Goal: Use online tool/utility: Utilize a website feature to perform a specific function

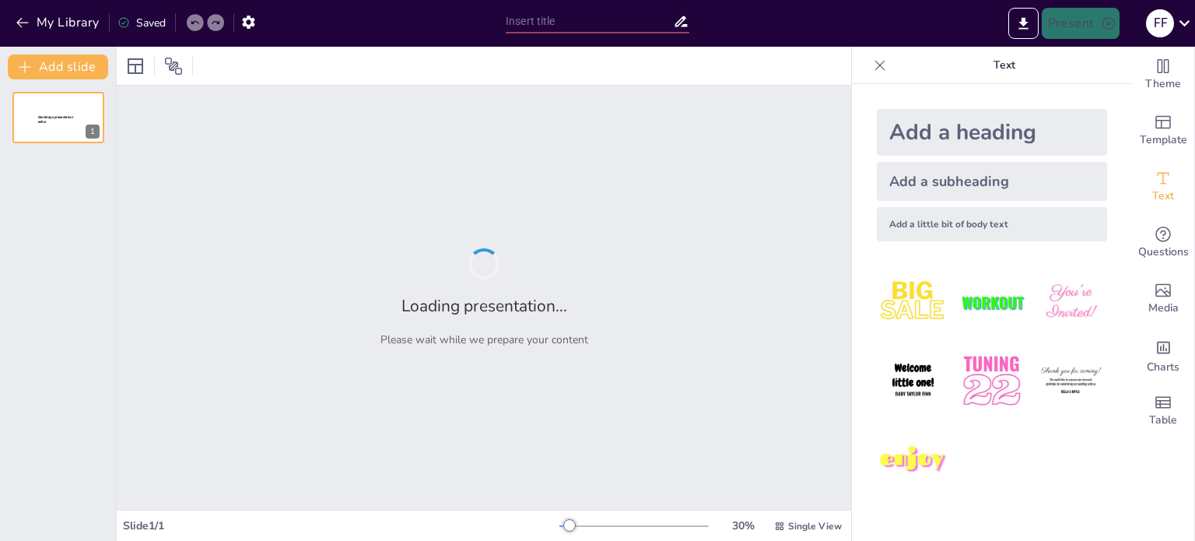
type input "New Sendsteps"
type input "Transforma la Presentación de tus Productos con VQ BOLSAS"
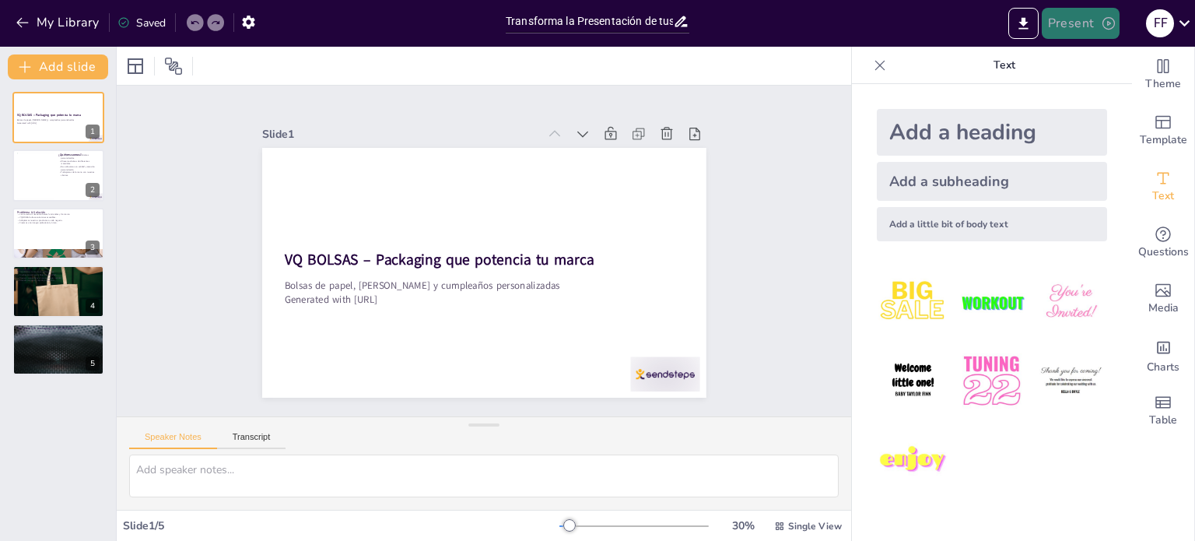
click at [1085, 18] on button "Present" at bounding box center [1080, 23] width 78 height 31
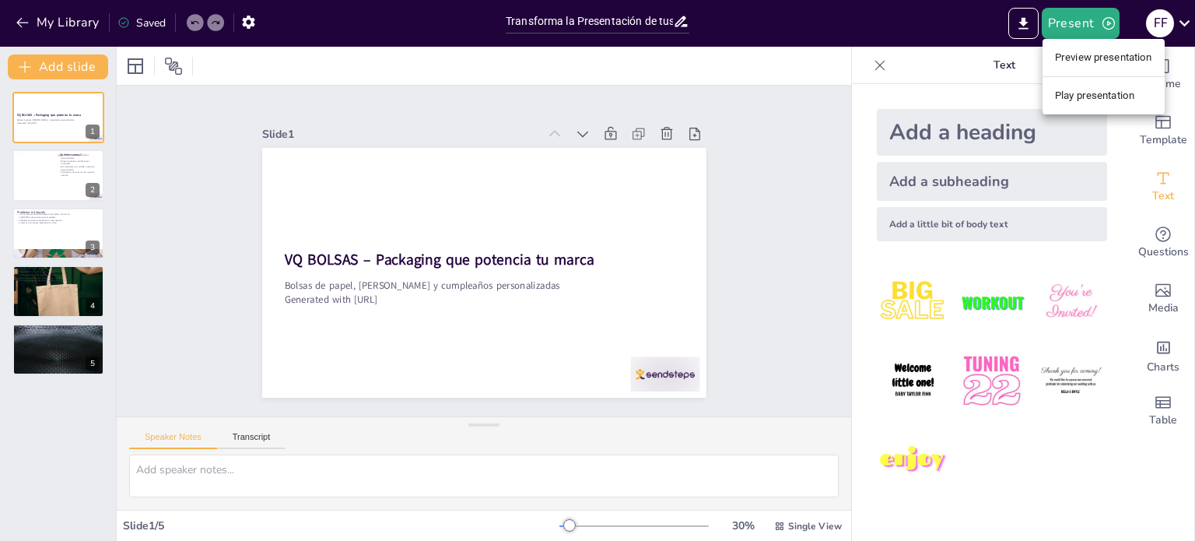
click at [1097, 58] on li "Preview presentation" at bounding box center [1103, 57] width 122 height 25
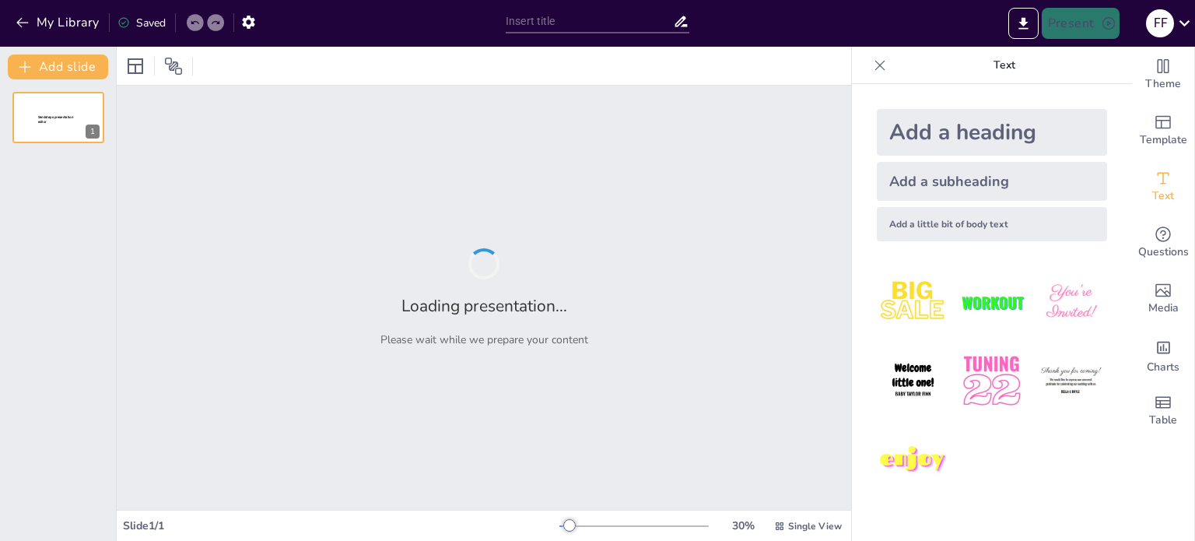
type input "Transforma la Presentación de tus Productos con VQ BOLSAS"
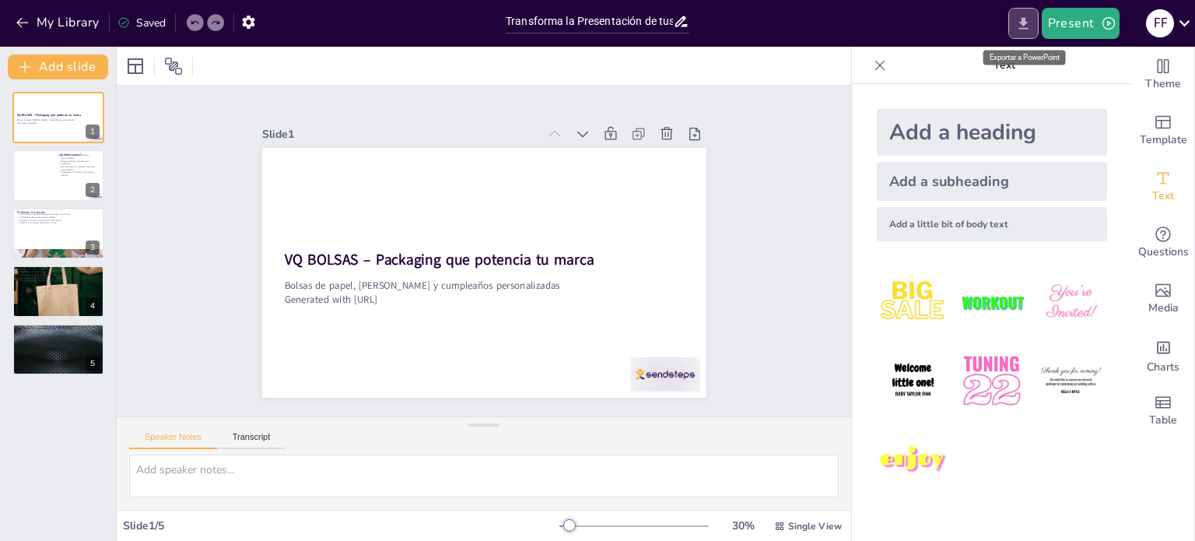
click at [1022, 28] on icon "Export to PowerPoint" at bounding box center [1022, 23] width 9 height 12
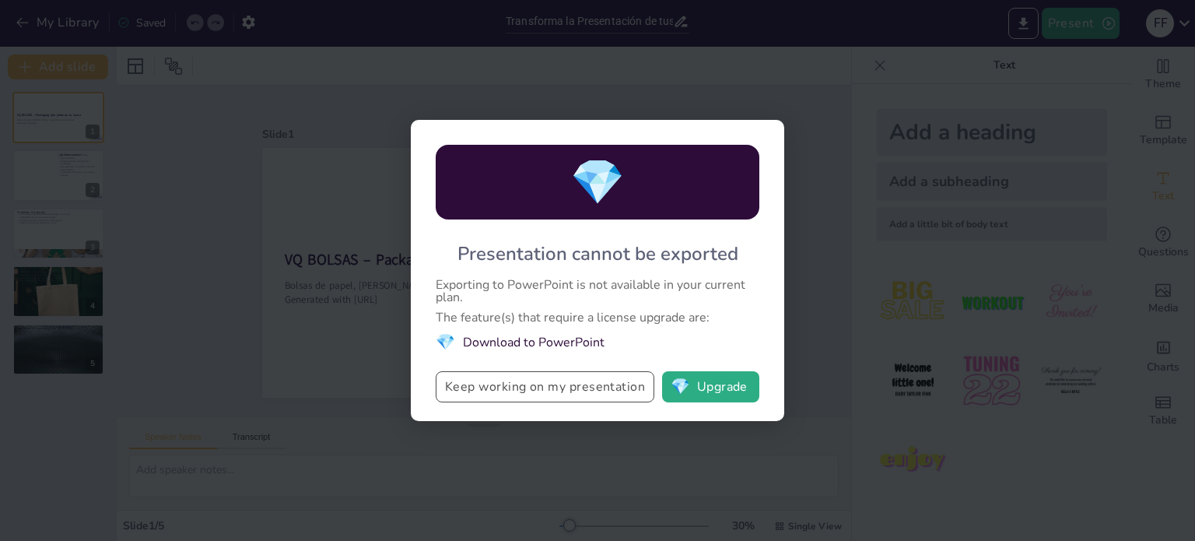
click at [615, 391] on button "Keep working on my presentation" at bounding box center [545, 386] width 219 height 31
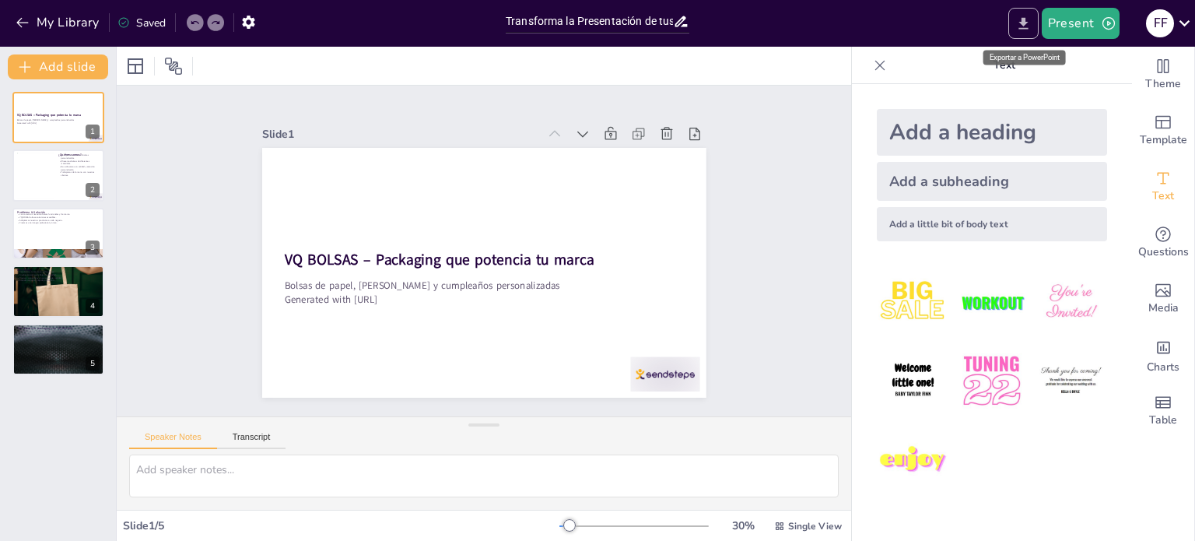
click at [1027, 21] on icon "Export to PowerPoint" at bounding box center [1022, 23] width 9 height 12
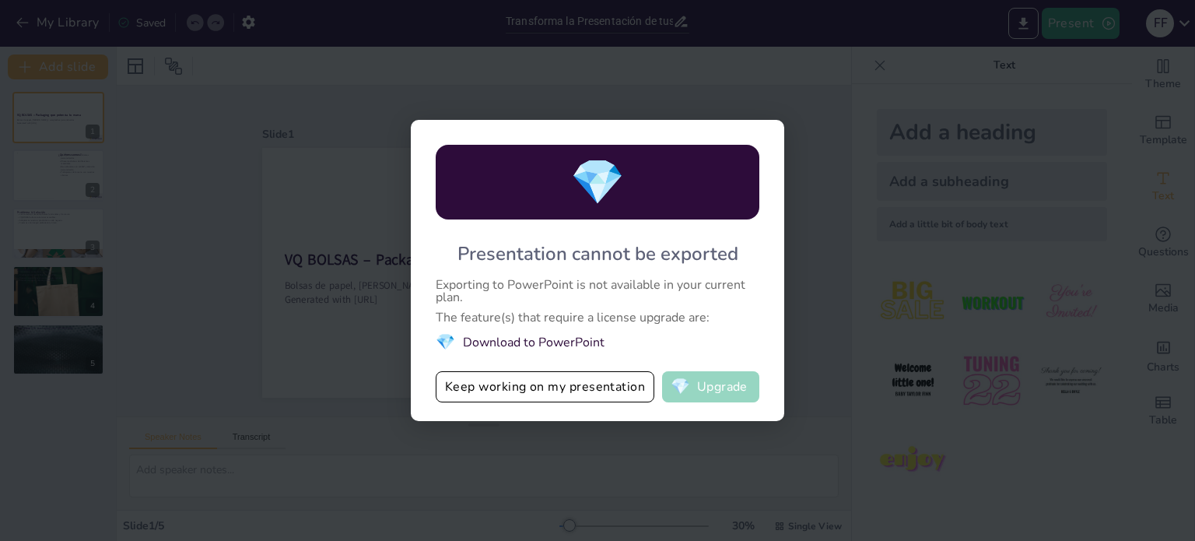
click at [737, 373] on button "💎 Upgrade" at bounding box center [710, 386] width 97 height 31
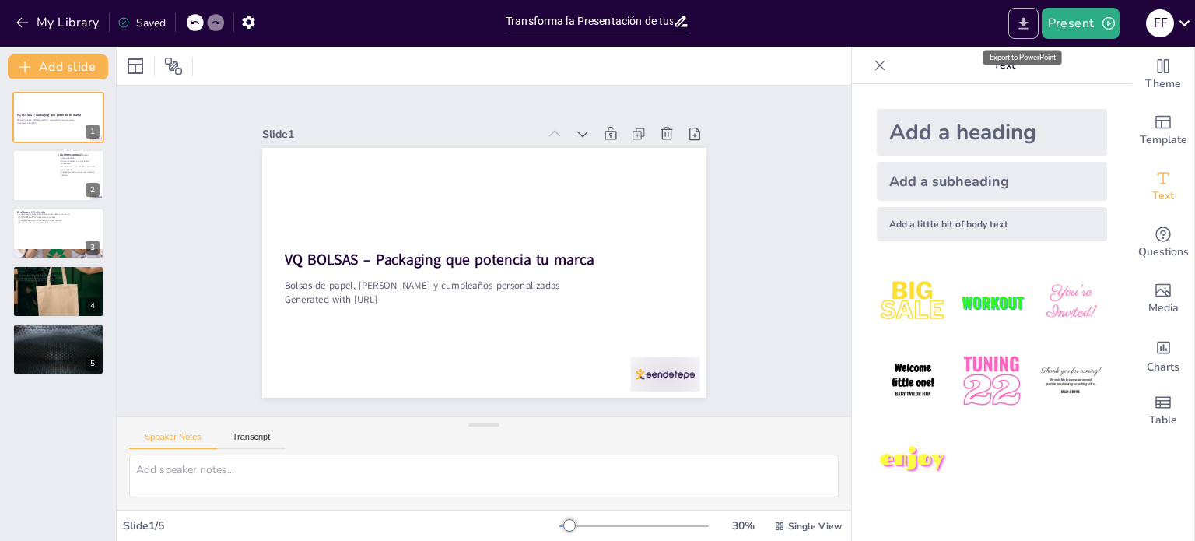
click at [1020, 25] on icon "Export to PowerPoint" at bounding box center [1023, 24] width 16 height 16
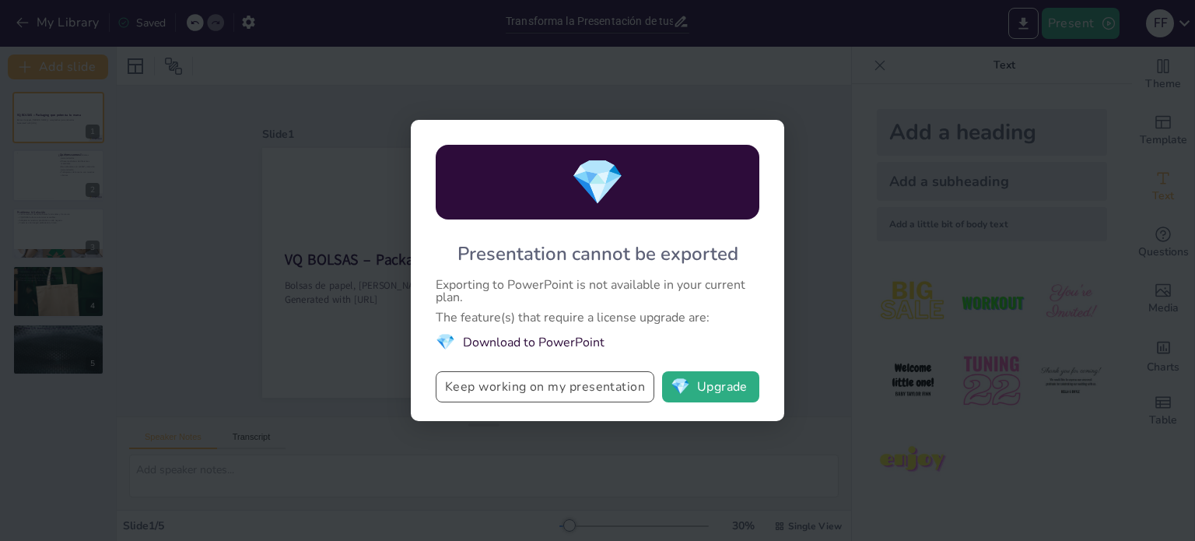
click at [513, 383] on button "Keep working on my presentation" at bounding box center [545, 386] width 219 height 31
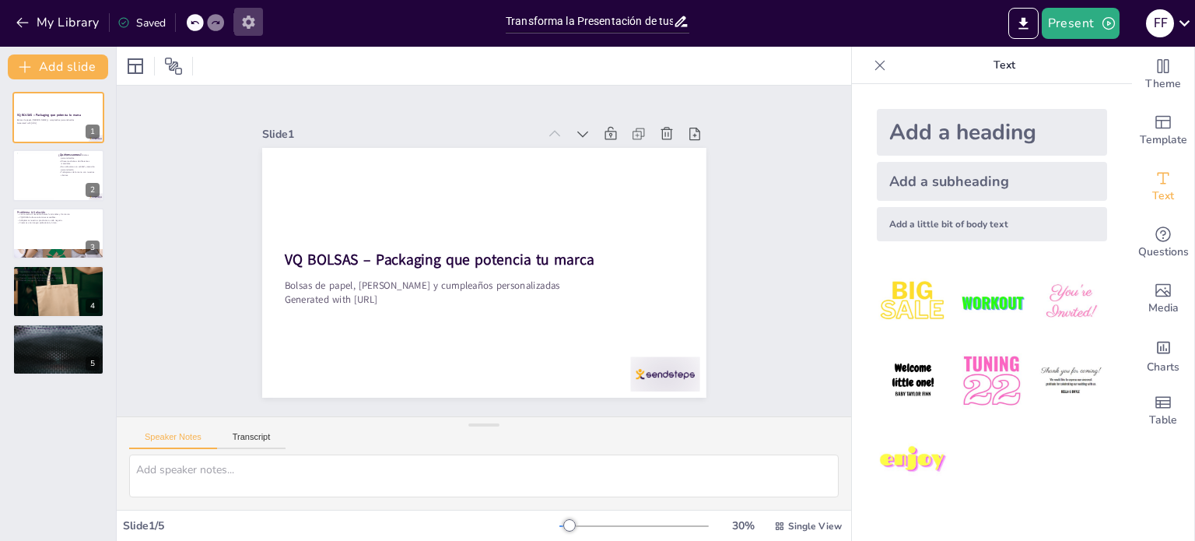
click at [247, 19] on icon "button" at bounding box center [248, 22] width 12 height 13
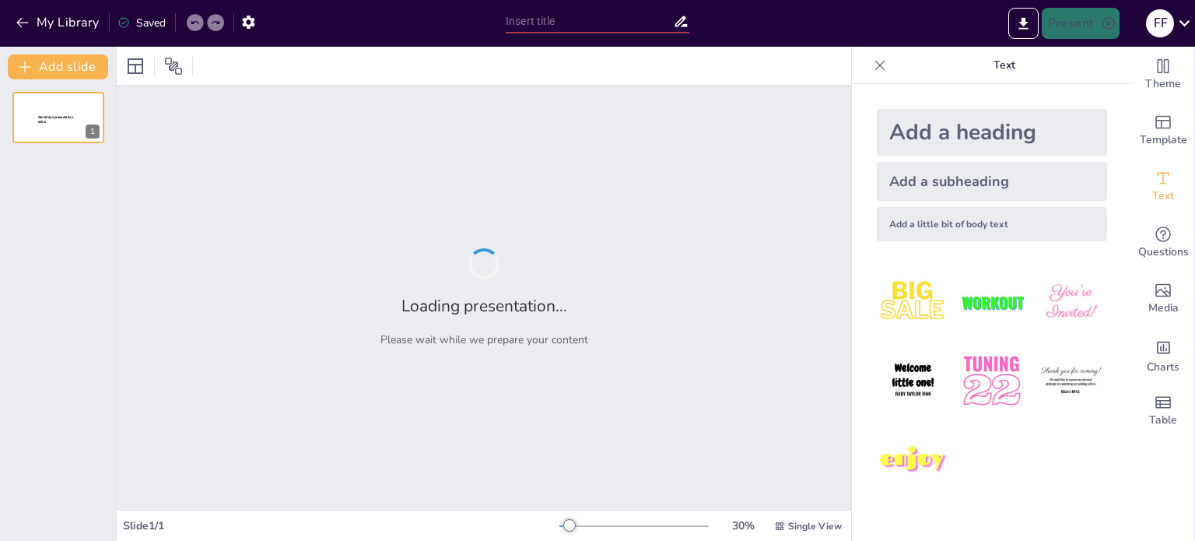
type input "Transforma la Presentación de tus Productos con VQ BOLSAS"
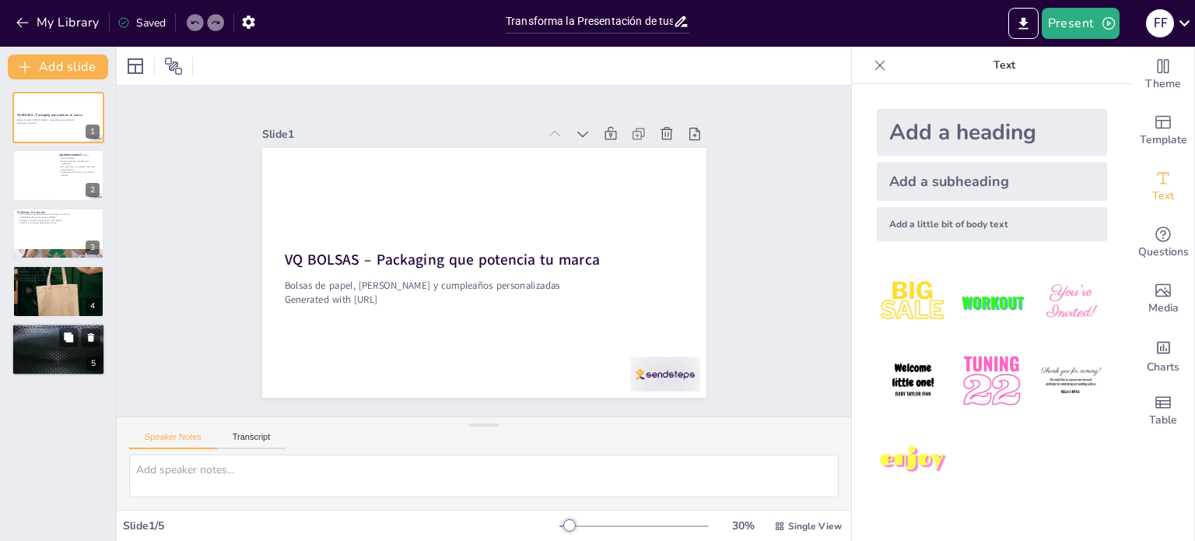
click at [18, 351] on div at bounding box center [58, 349] width 93 height 53
type textarea "La visibilidad es crucial para cualquier marca. Asegurarte de que tus productos…"
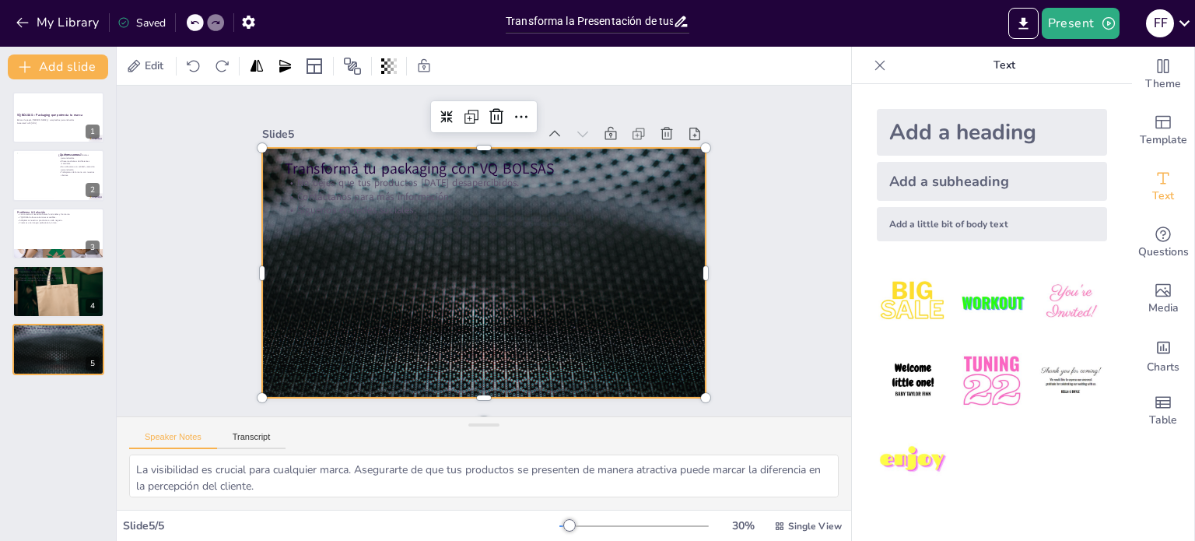
click at [595, 264] on div at bounding box center [496, 268] width 506 height 463
click at [1104, 28] on icon "button" at bounding box center [1108, 23] width 12 height 12
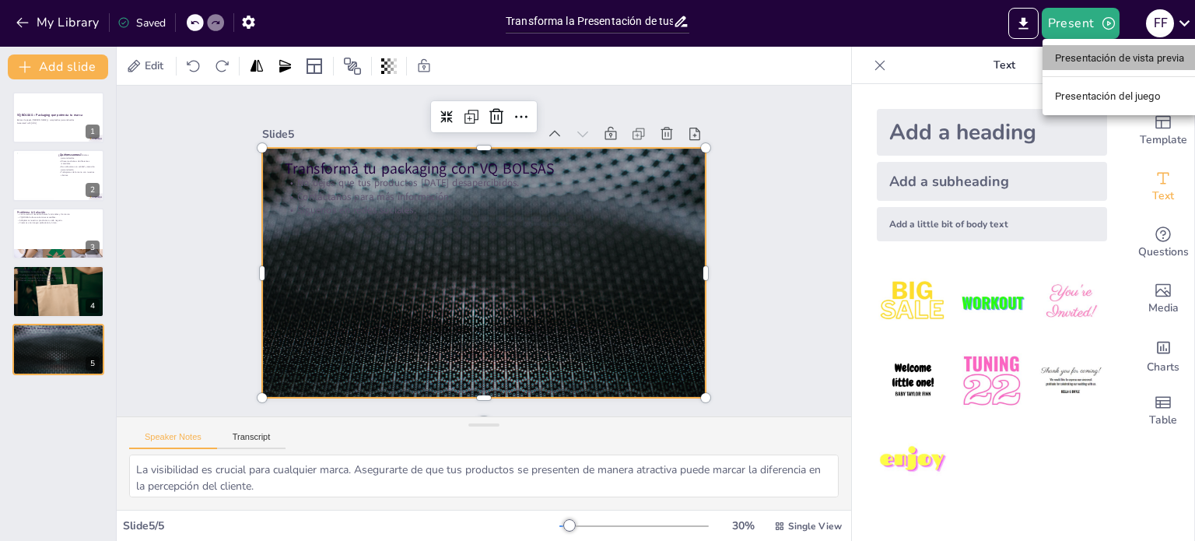
click at [1106, 62] on font "Presentación de vista previa" at bounding box center [1120, 58] width 130 height 12
